Goal: Transaction & Acquisition: Complete application form

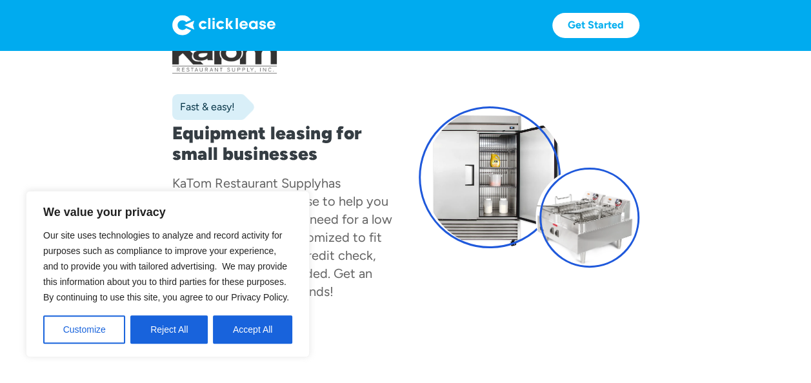
scroll to position [77, 0]
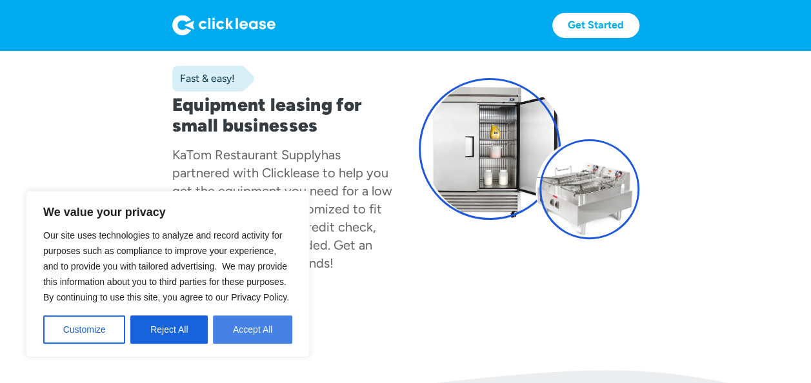
click at [243, 325] on button "Accept All" at bounding box center [252, 329] width 79 height 28
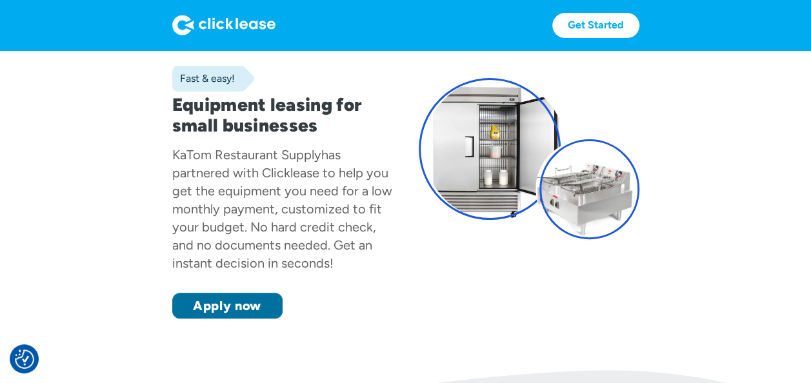
click at [235, 299] on link "Apply now" at bounding box center [227, 306] width 110 height 26
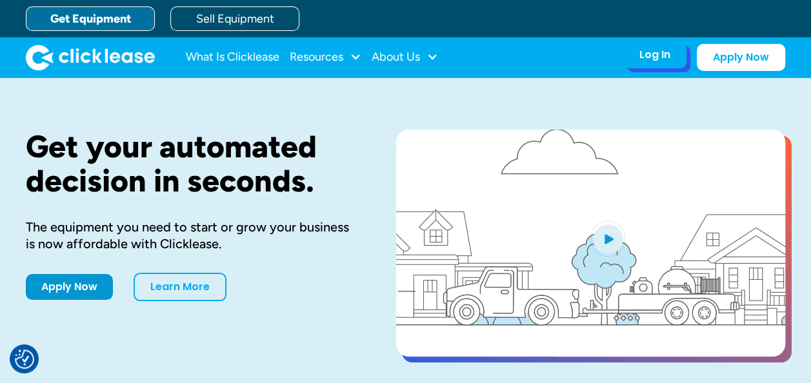
click at [666, 60] on div "Log In" at bounding box center [654, 54] width 31 height 13
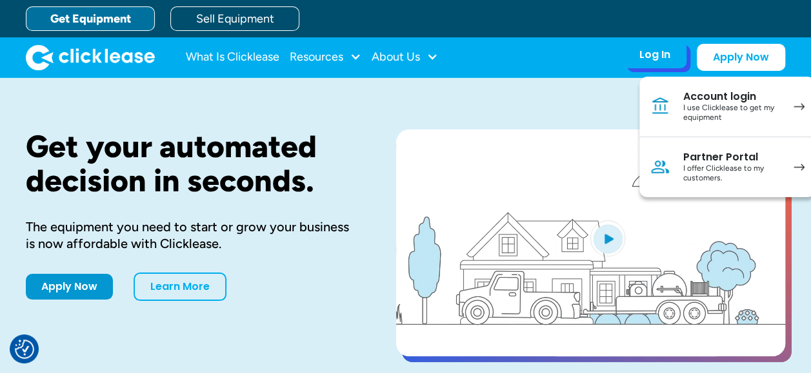
click at [672, 101] on link "Account login I use Clicklease to get my equipment" at bounding box center [726, 107] width 175 height 61
